Goal: Task Accomplishment & Management: Complete application form

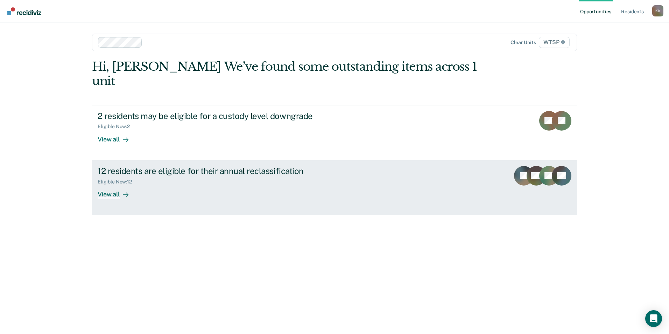
click at [113, 185] on div "View all" at bounding box center [117, 192] width 39 height 14
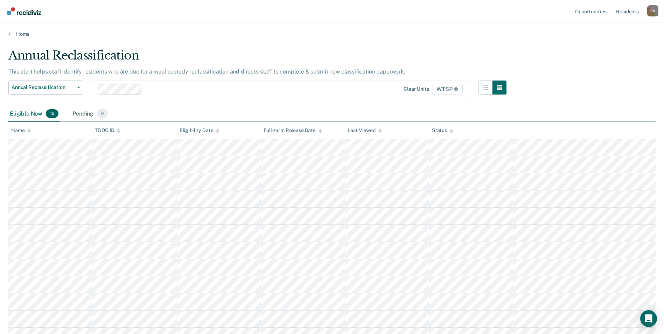
scroll to position [35, 0]
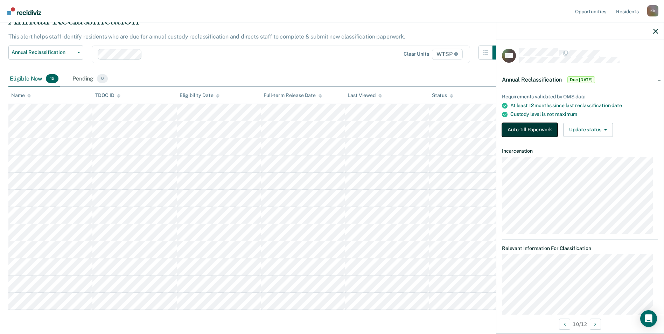
click at [526, 127] on button "Auto-fill Paperwork" at bounding box center [530, 130] width 56 height 14
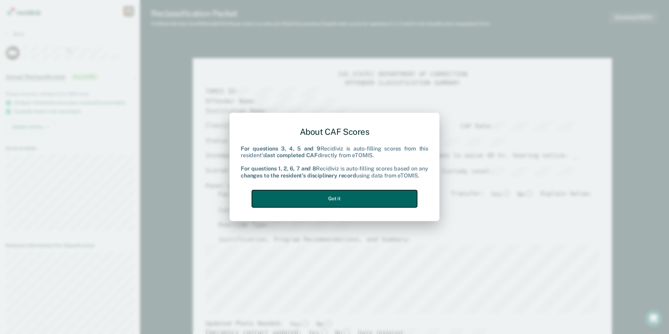
click at [382, 197] on button "Got it" at bounding box center [334, 198] width 165 height 17
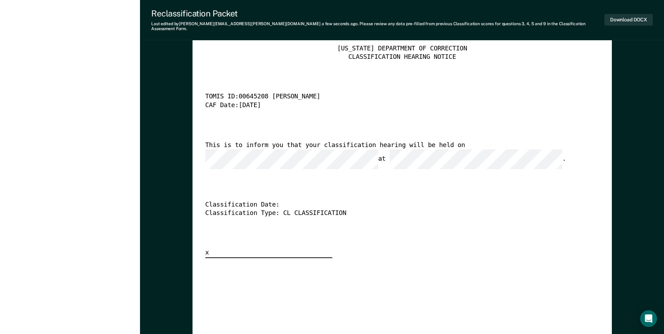
scroll to position [1751, 0]
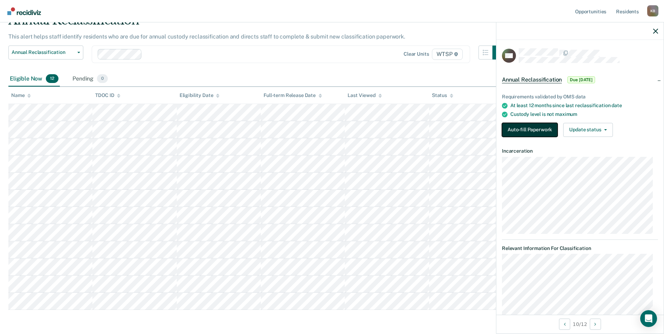
click at [519, 126] on button "Auto-fill Paperwork" at bounding box center [530, 130] width 56 height 14
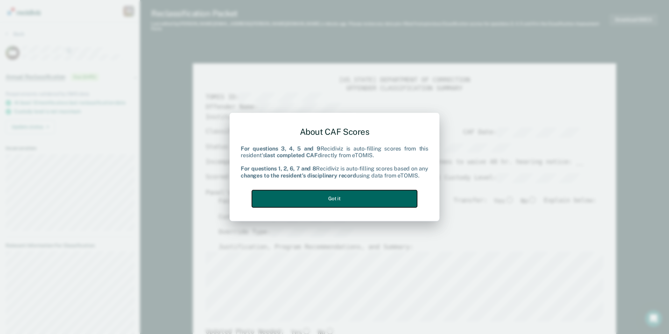
click at [386, 193] on button "Got it" at bounding box center [334, 198] width 165 height 17
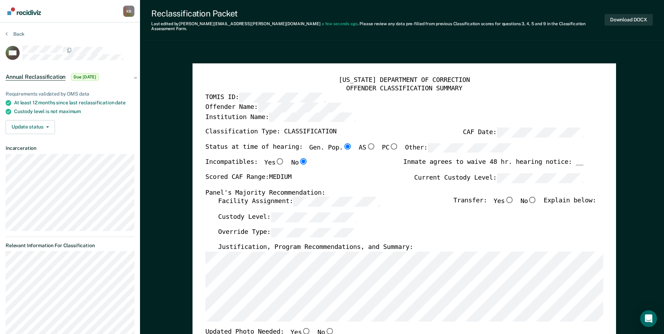
click at [537, 197] on input "No" at bounding box center [532, 200] width 9 height 6
type textarea "x"
radio input "true"
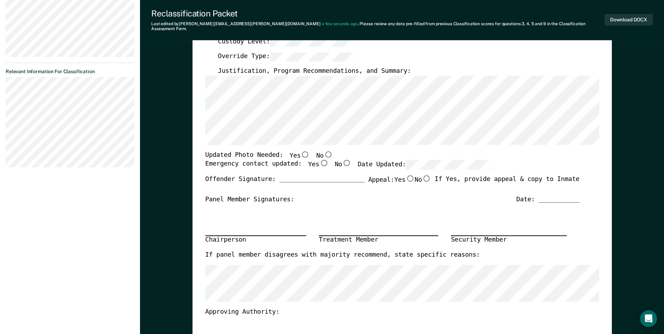
scroll to position [175, 0]
click at [323, 150] on input "No" at bounding box center [327, 153] width 9 height 6
type textarea "x"
radio input "true"
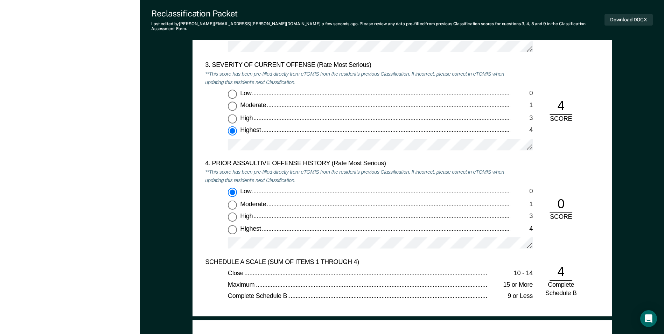
scroll to position [679, 0]
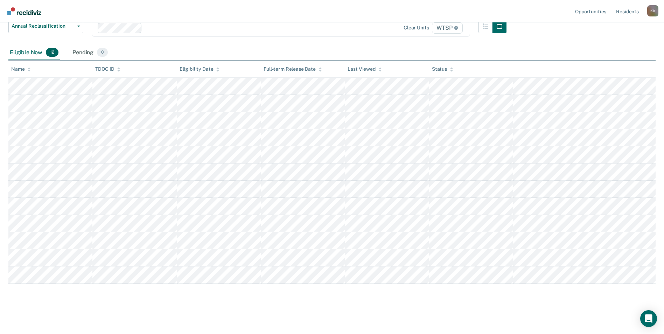
scroll to position [35, 0]
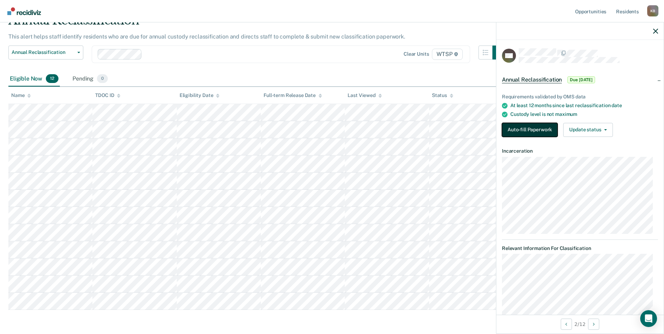
click at [516, 131] on button "Auto-fill Paperwork" at bounding box center [530, 130] width 56 height 14
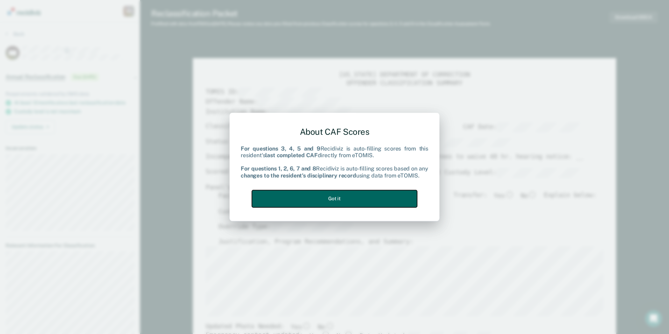
click at [366, 191] on button "Got it" at bounding box center [334, 198] width 165 height 17
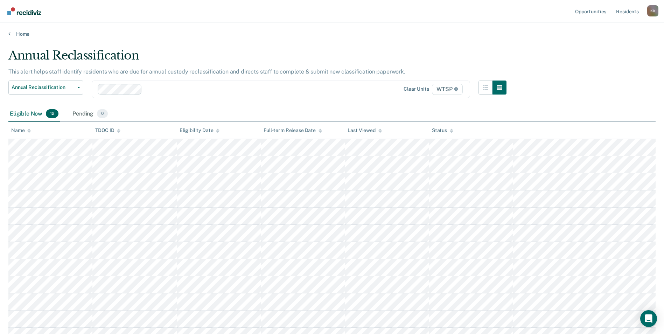
scroll to position [35, 0]
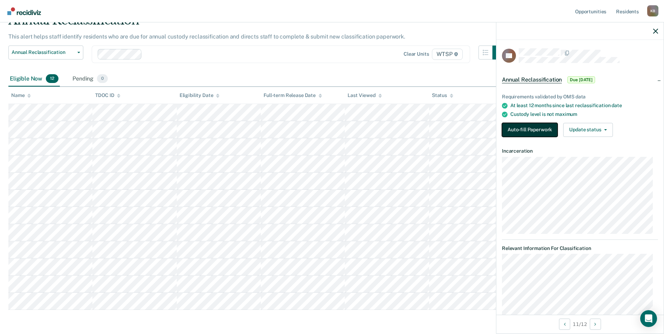
click at [508, 131] on button "Auto-fill Paperwork" at bounding box center [530, 130] width 56 height 14
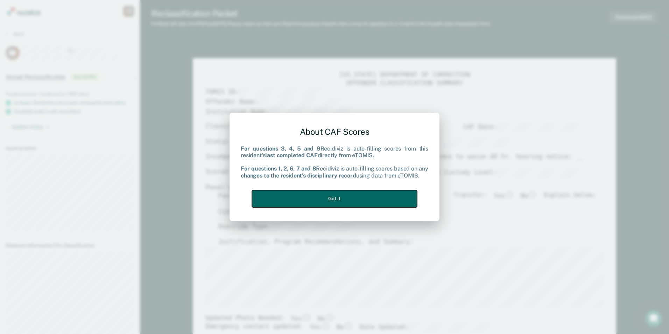
click at [395, 198] on button "Got it" at bounding box center [334, 198] width 165 height 17
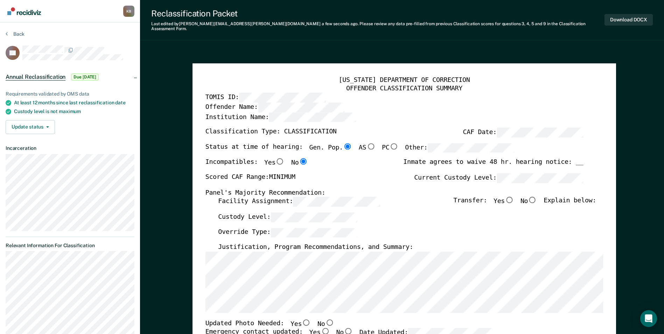
click at [537, 197] on input "No" at bounding box center [532, 200] width 9 height 6
type textarea "x"
radio input "true"
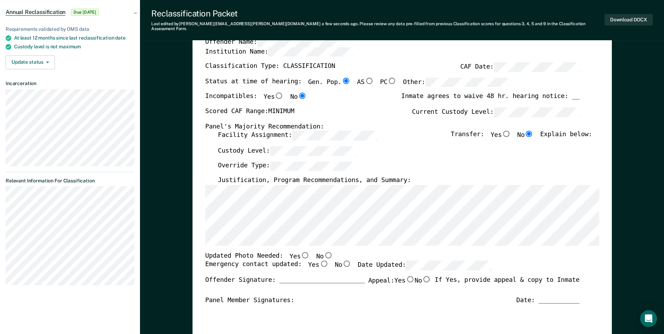
scroll to position [70, 0]
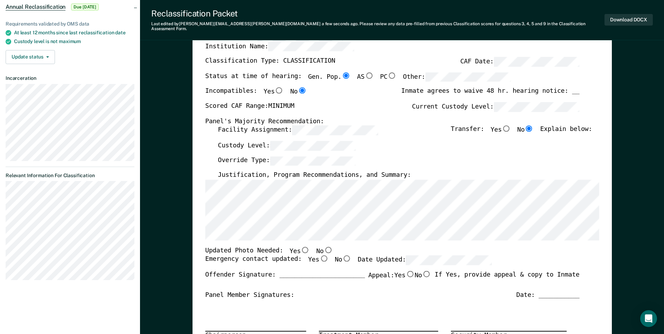
click at [323, 246] on input "No" at bounding box center [327, 249] width 9 height 6
type textarea "x"
radio input "true"
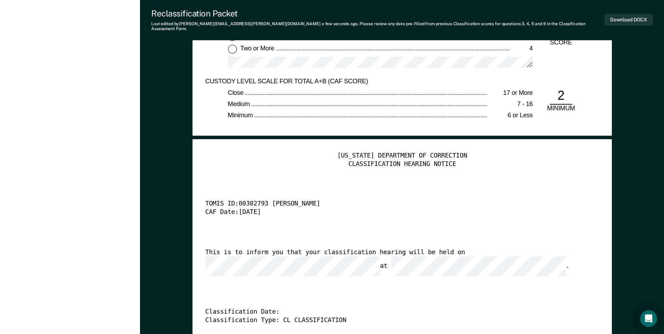
scroll to position [1680, 0]
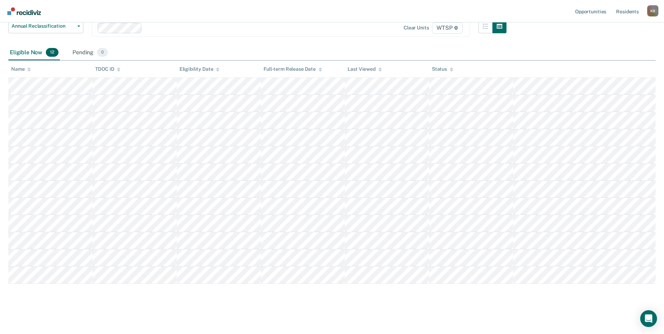
scroll to position [35, 0]
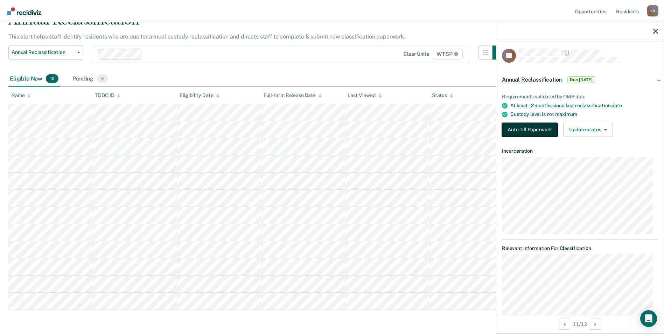
click at [508, 127] on button "Auto-fill Paperwork" at bounding box center [530, 130] width 56 height 14
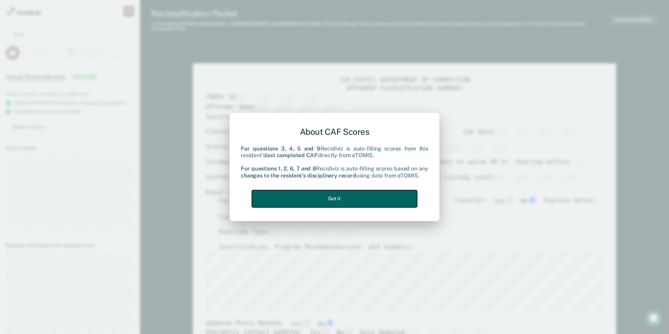
click at [385, 199] on button "Got it" at bounding box center [334, 198] width 165 height 17
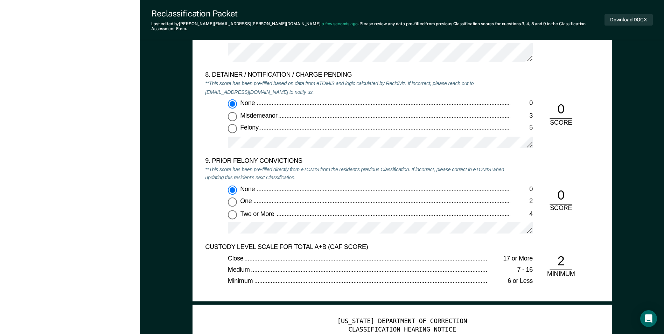
scroll to position [1330, 0]
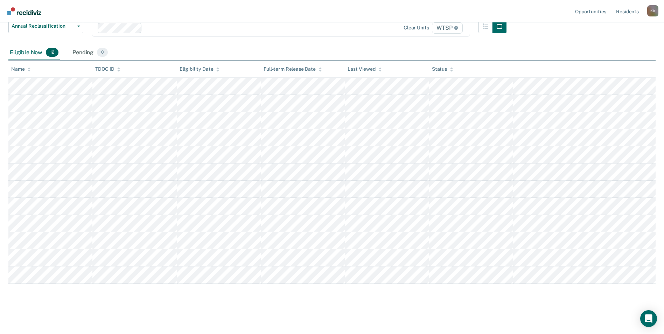
scroll to position [35, 0]
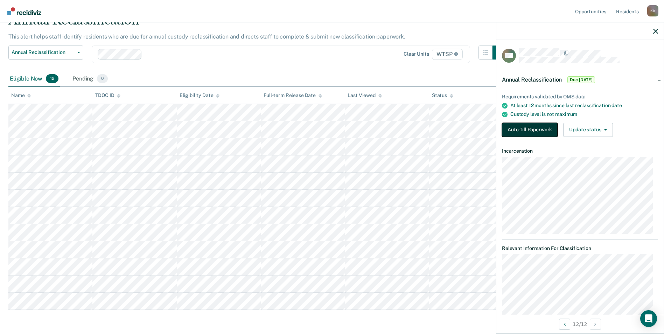
click at [525, 131] on button "Auto-fill Paperwork" at bounding box center [530, 130] width 56 height 14
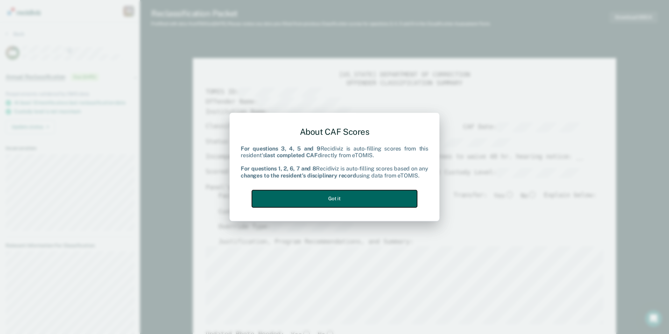
click at [376, 195] on button "Got it" at bounding box center [334, 198] width 165 height 17
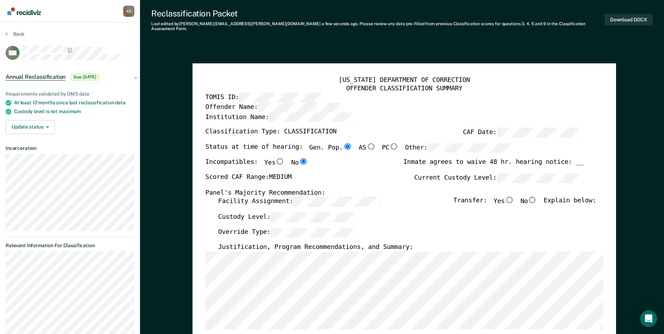
click at [537, 197] on input "No" at bounding box center [532, 200] width 9 height 6
type textarea "x"
radio input "true"
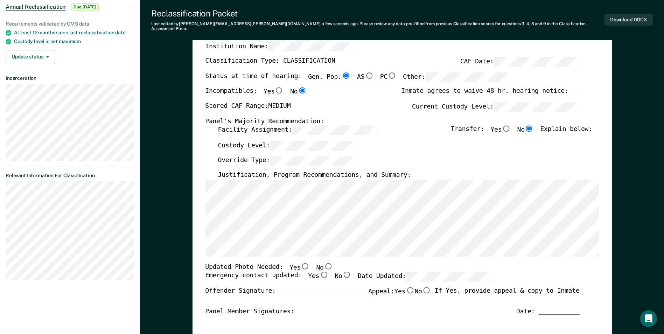
scroll to position [105, 0]
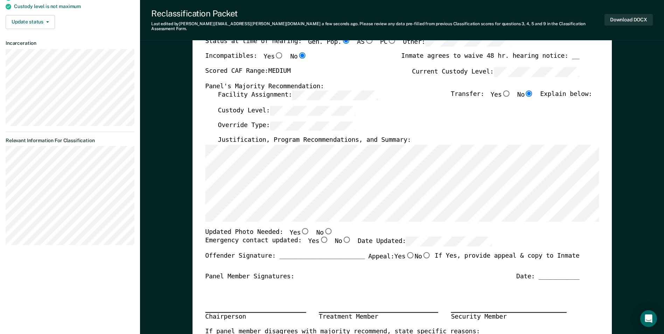
click at [323, 228] on input "No" at bounding box center [327, 231] width 9 height 6
type textarea "x"
radio input "true"
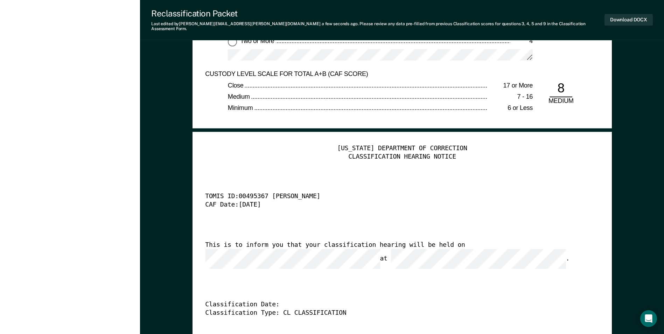
scroll to position [1680, 0]
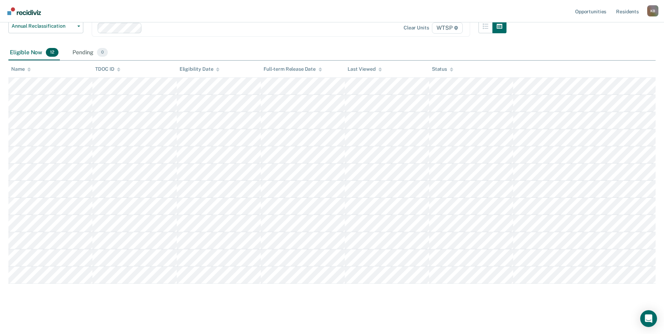
scroll to position [35, 0]
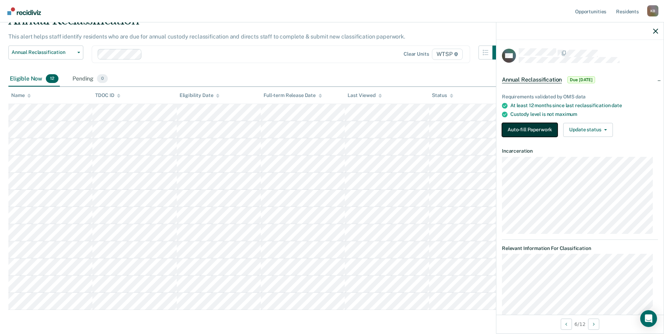
click at [541, 128] on button "Auto-fill Paperwork" at bounding box center [530, 130] width 56 height 14
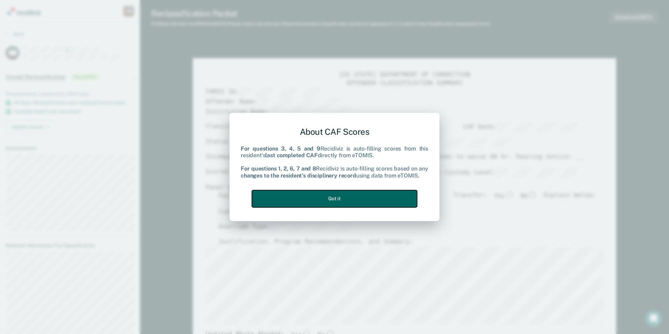
click at [396, 197] on button "Got it" at bounding box center [334, 198] width 165 height 17
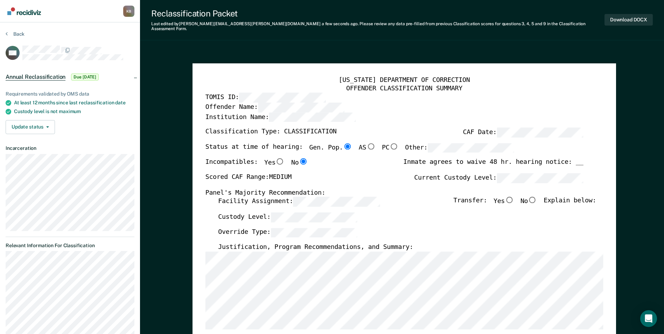
click at [537, 197] on input "No" at bounding box center [532, 200] width 9 height 6
type textarea "x"
radio input "true"
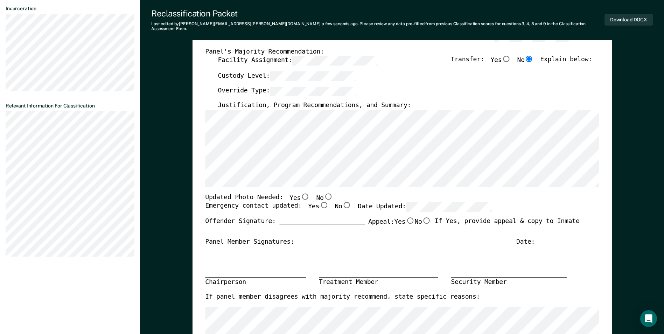
scroll to position [140, 0]
drag, startPoint x: 320, startPoint y: 189, endPoint x: 365, endPoint y: 213, distance: 51.4
click at [323, 193] on input "No" at bounding box center [327, 196] width 9 height 6
type textarea "x"
radio input "true"
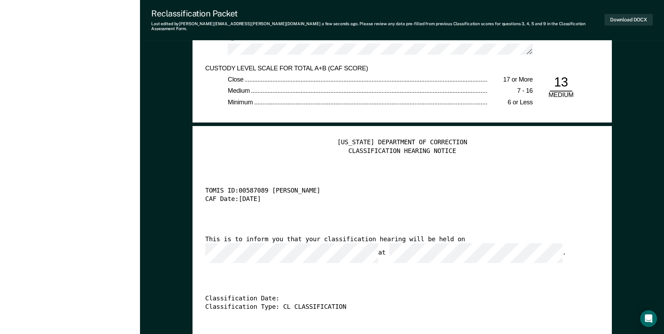
scroll to position [1645, 0]
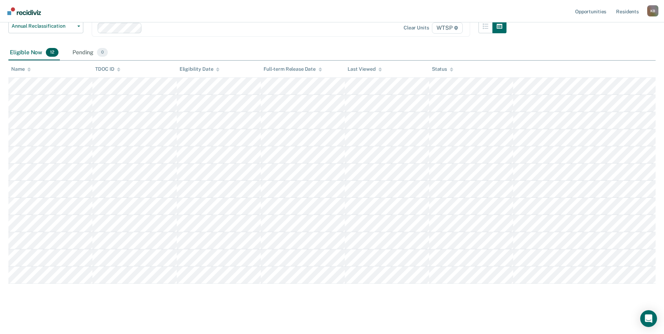
scroll to position [35, 0]
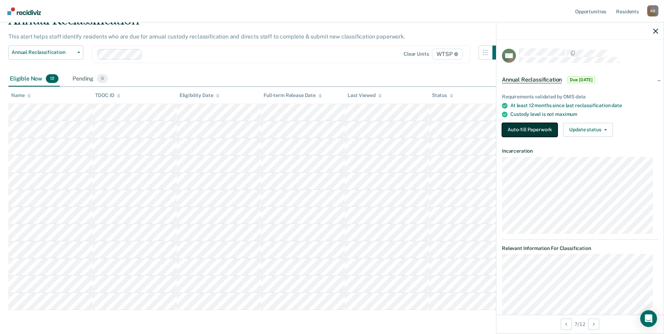
click at [523, 126] on button "Auto-fill Paperwork" at bounding box center [530, 130] width 56 height 14
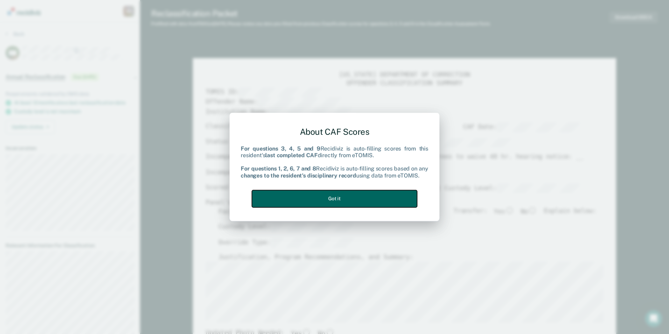
click at [359, 198] on button "Got it" at bounding box center [334, 198] width 165 height 17
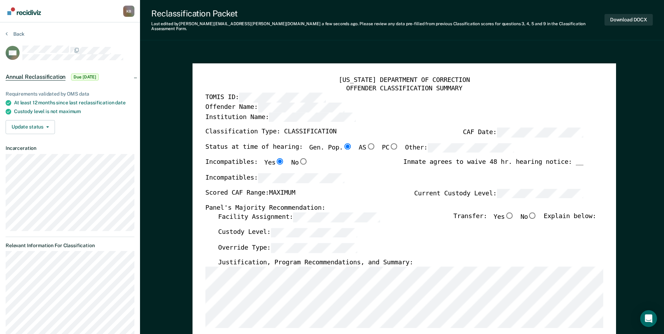
click at [535, 212] on input "No" at bounding box center [532, 215] width 9 height 6
type textarea "x"
radio input "true"
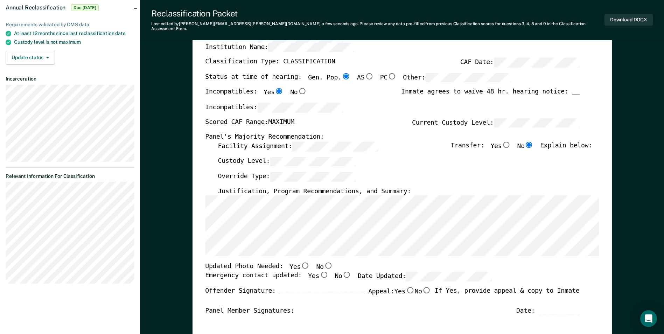
scroll to position [70, 0]
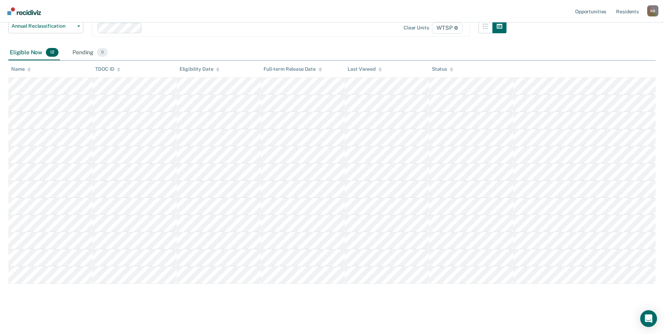
scroll to position [35, 0]
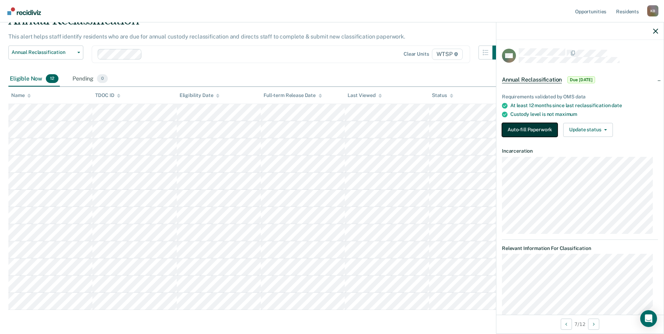
click at [545, 128] on button "Auto-fill Paperwork" at bounding box center [530, 130] width 56 height 14
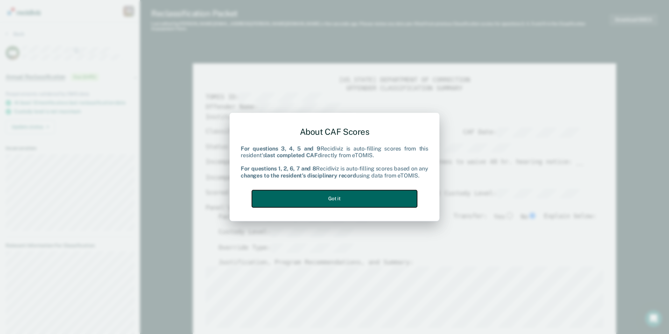
click at [364, 200] on button "Got it" at bounding box center [334, 198] width 165 height 17
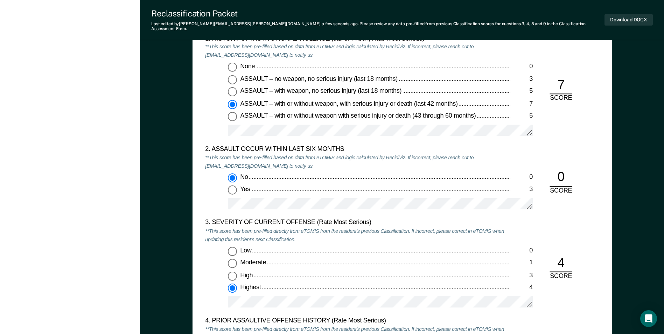
scroll to position [700, 0]
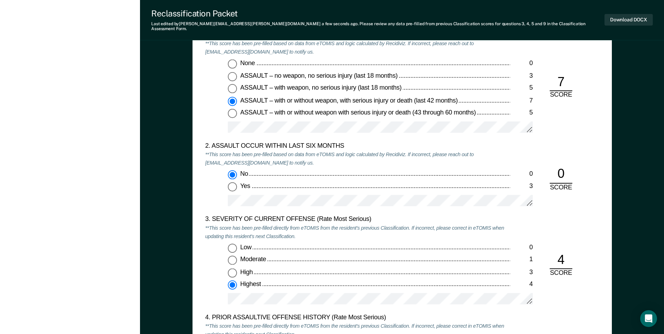
type textarea "x"
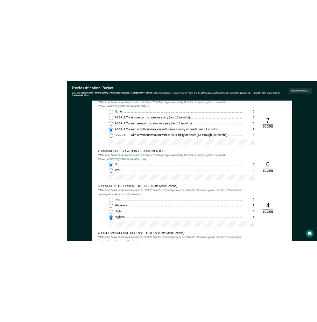
scroll to position [0, 0]
